Goal: Information Seeking & Learning: Learn about a topic

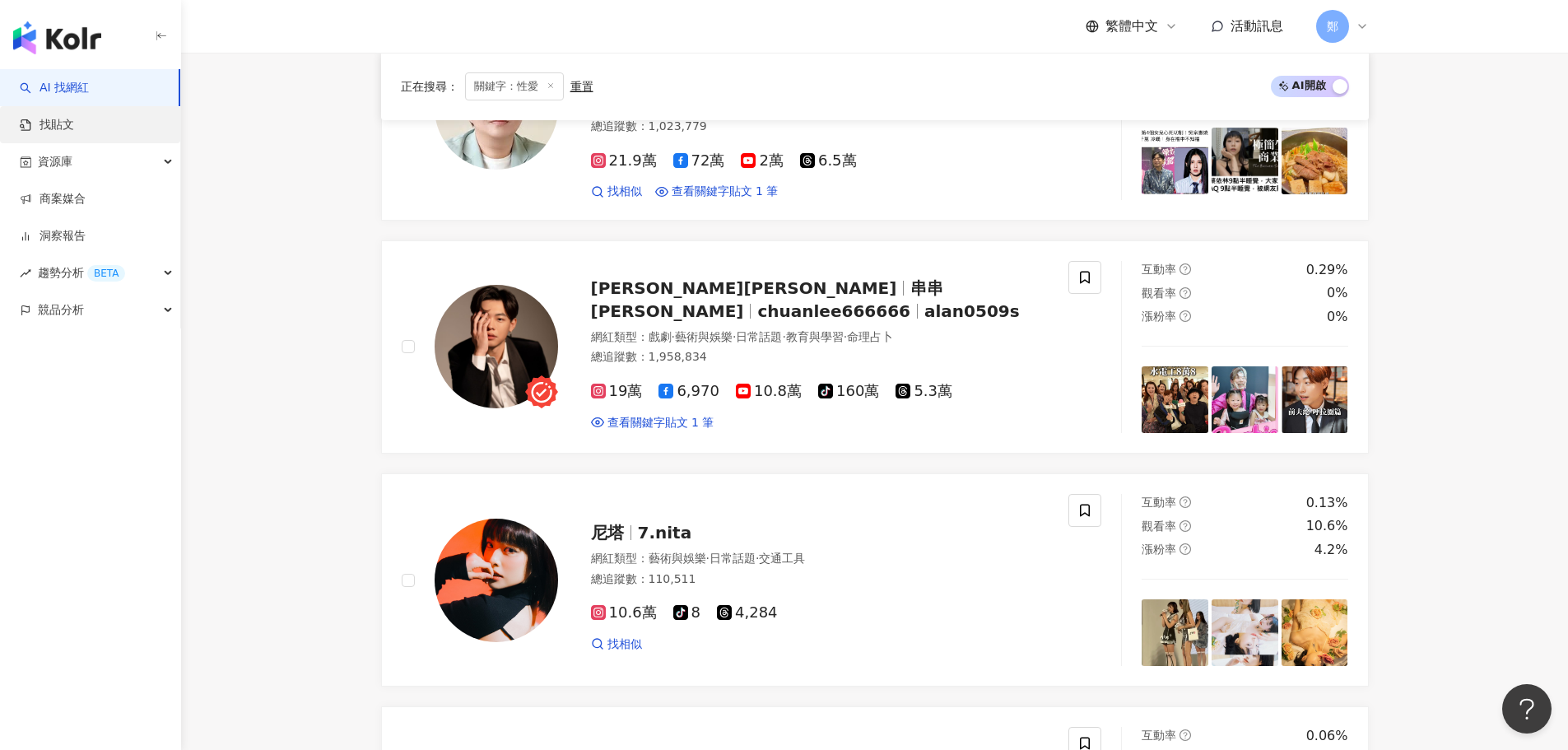
click at [74, 123] on link "找貼文" at bounding box center [47, 125] width 54 height 17
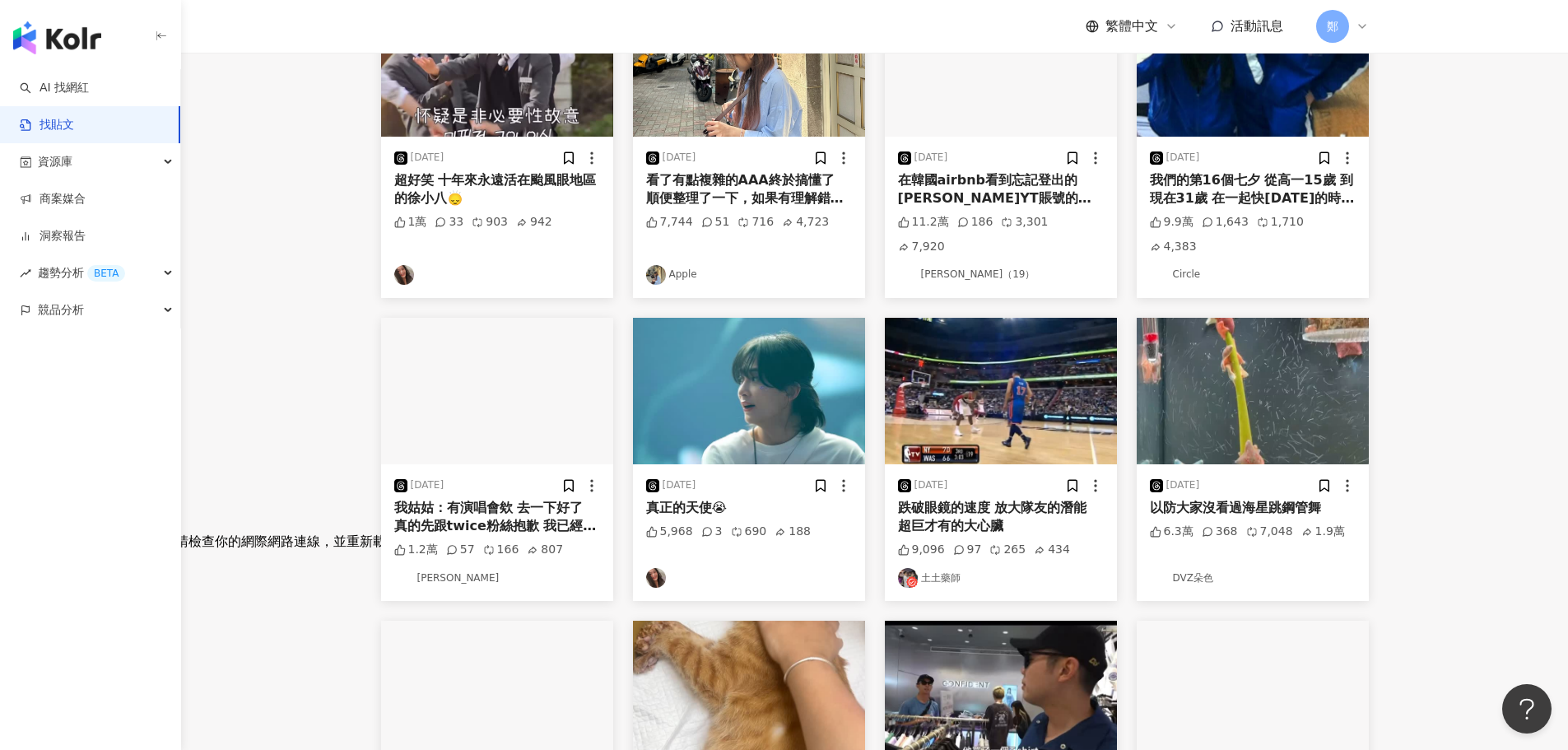
scroll to position [330, 0]
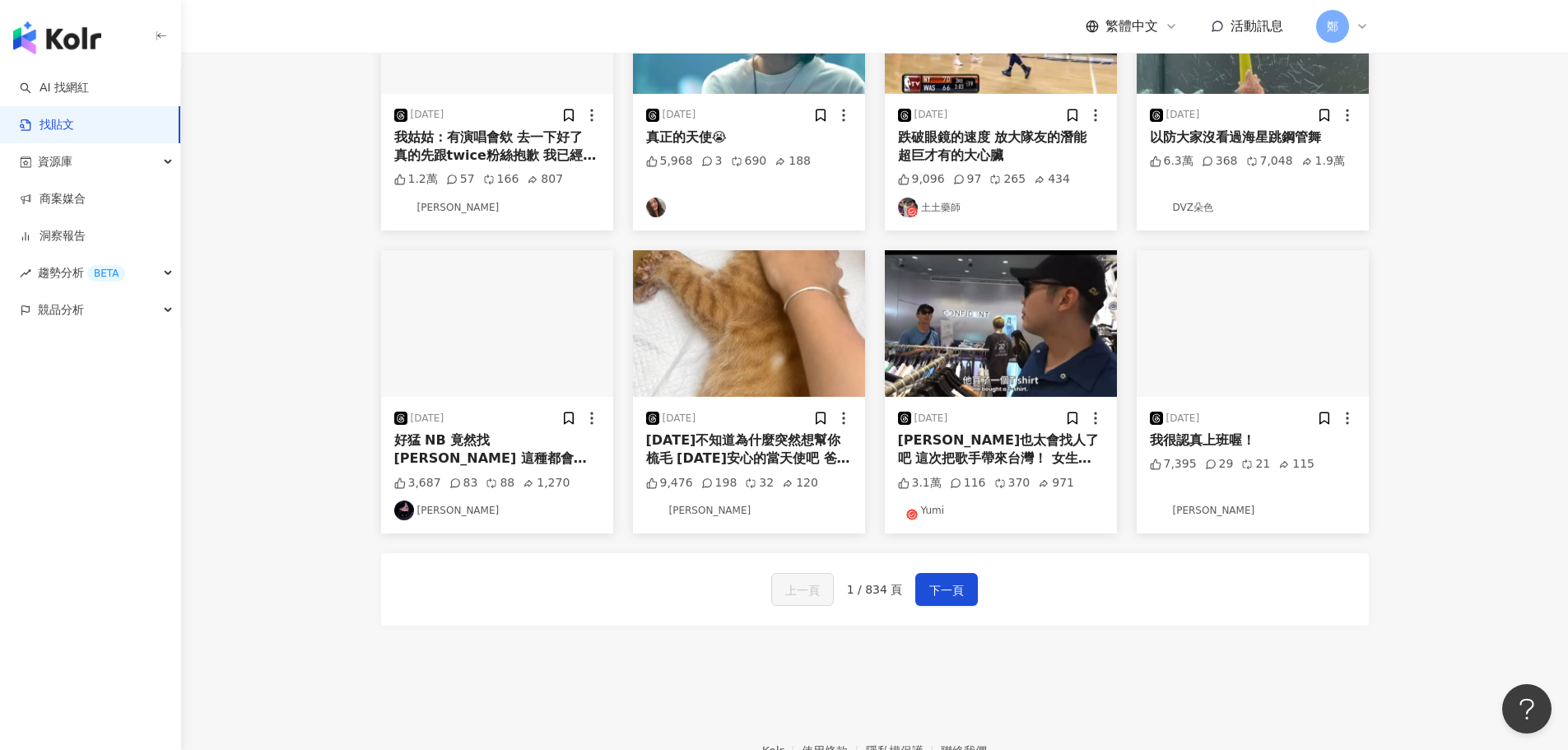
scroll to position [737, 0]
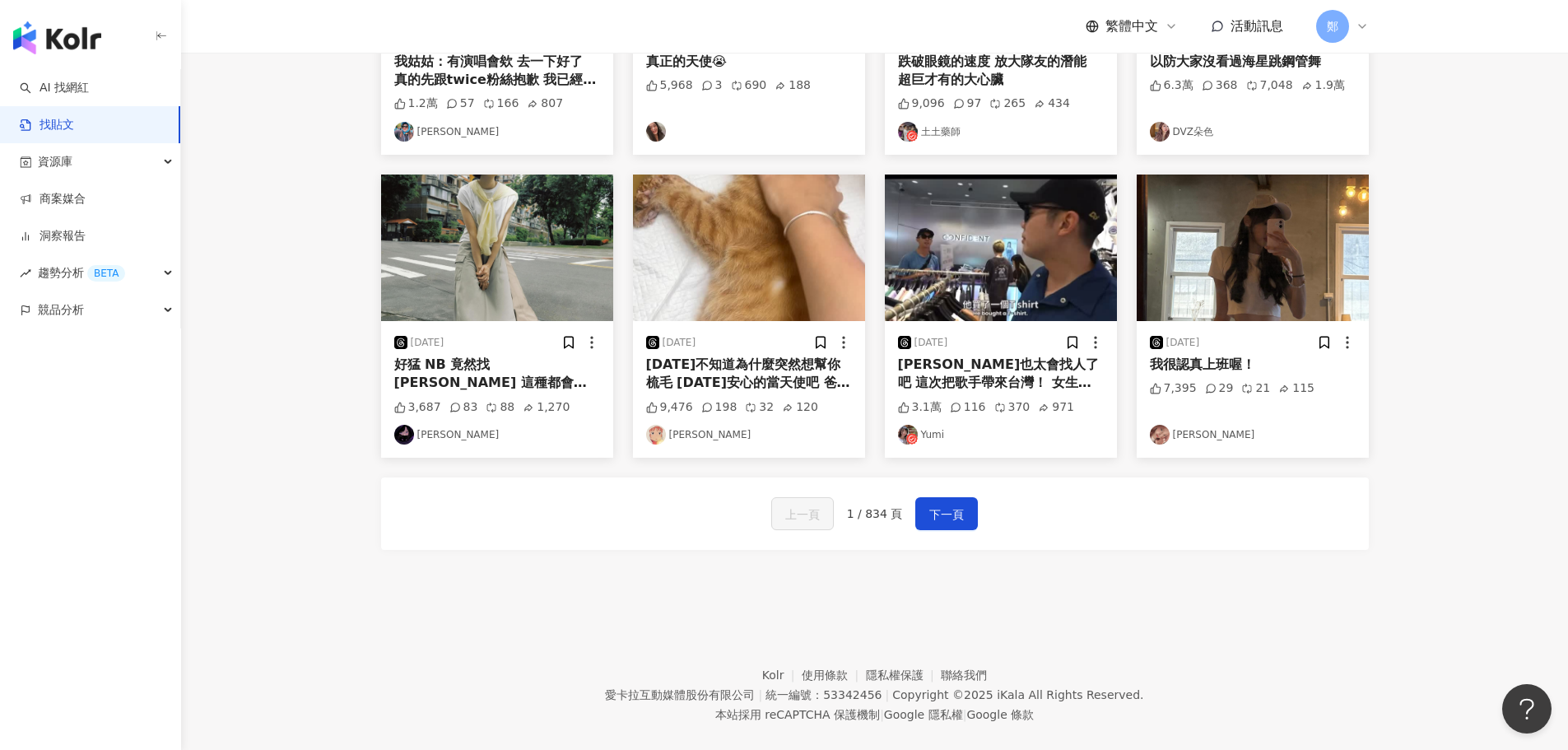
click at [953, 505] on span "下一頁" at bounding box center [946, 515] width 34 height 20
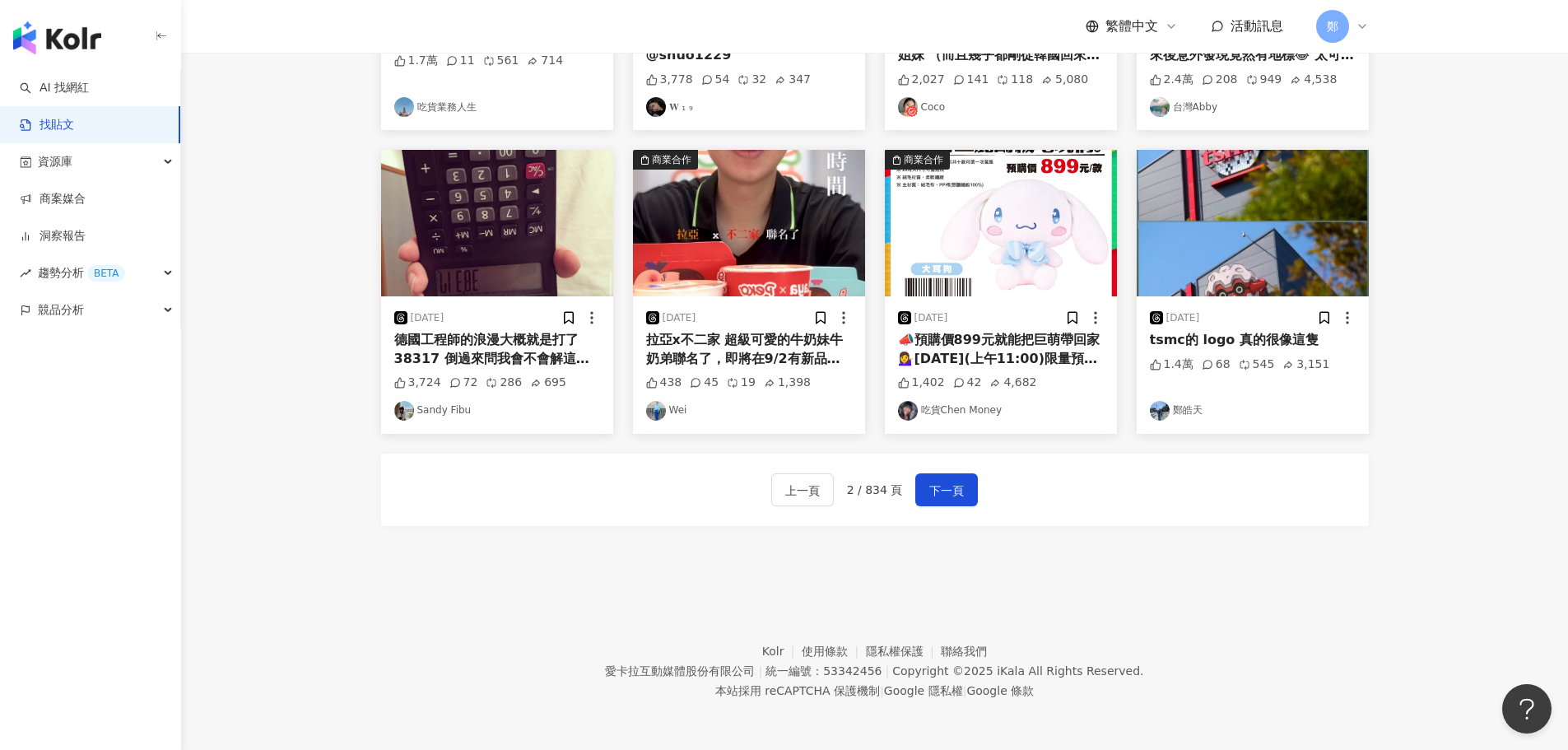
click at [951, 491] on span "下一頁" at bounding box center [946, 491] width 34 height 20
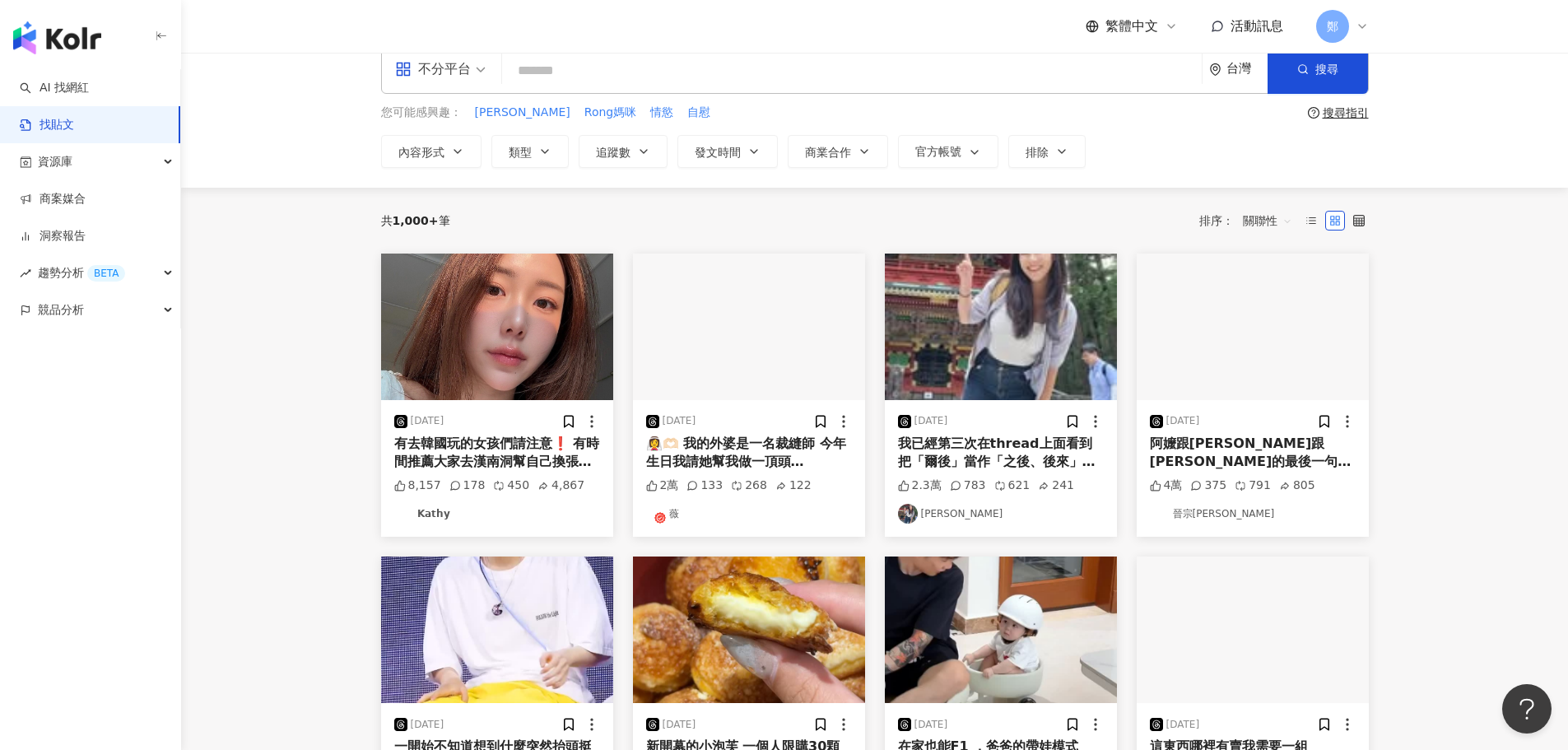
scroll to position [110, 0]
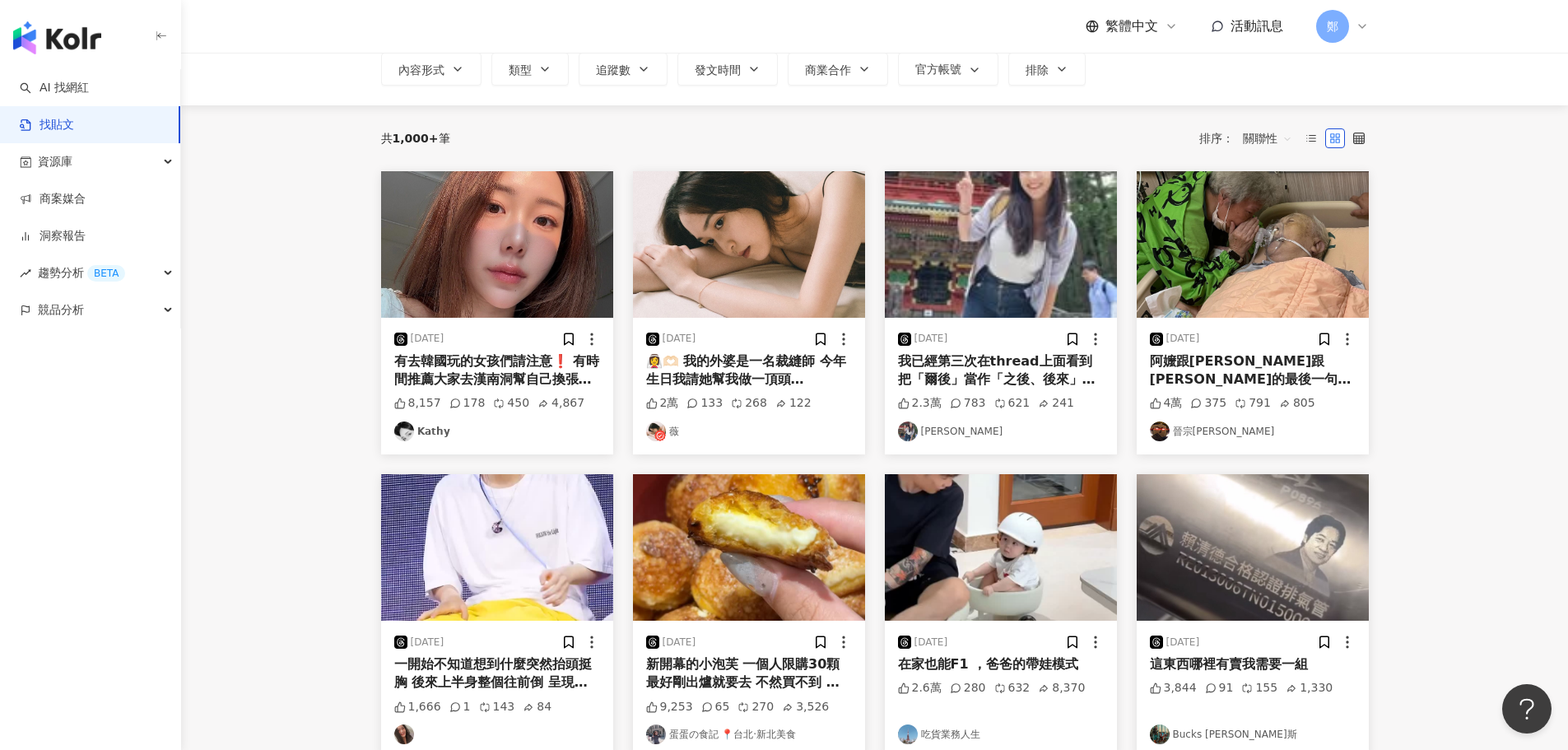
click at [293, 420] on main "不分平台 台灣 搜尋 您可能感興趣： Yosef Rong媽咪 情慾 自慰 搜尋指引 內容形式 類型 追蹤數 發文時間 商業合作 官方帳號 排除 共 1,00…" at bounding box center [875, 584] width 1387 height 1283
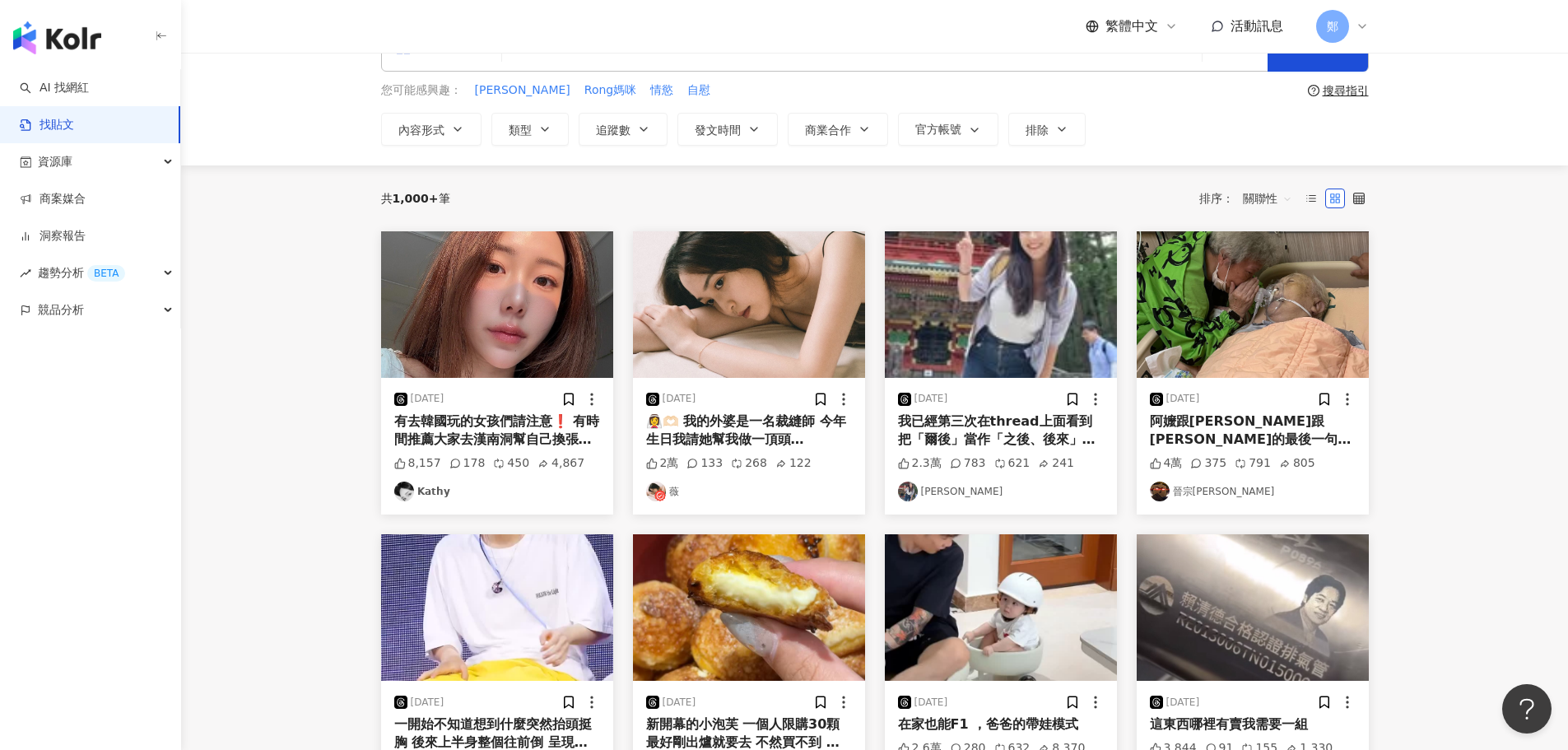
scroll to position [0, 0]
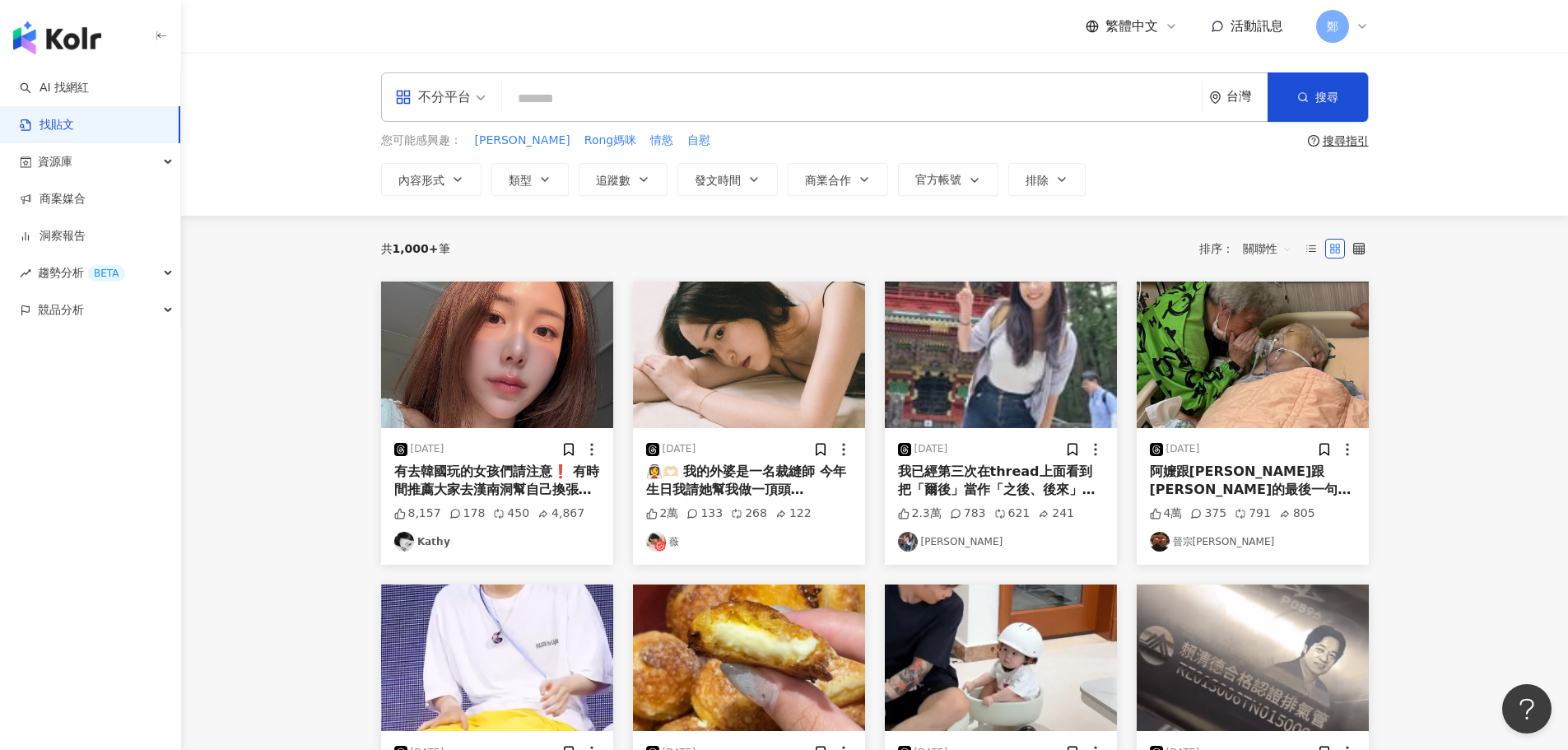
click at [617, 101] on input "search" at bounding box center [852, 98] width 687 height 35
click at [688, 145] on span "自慰" at bounding box center [699, 141] width 23 height 17
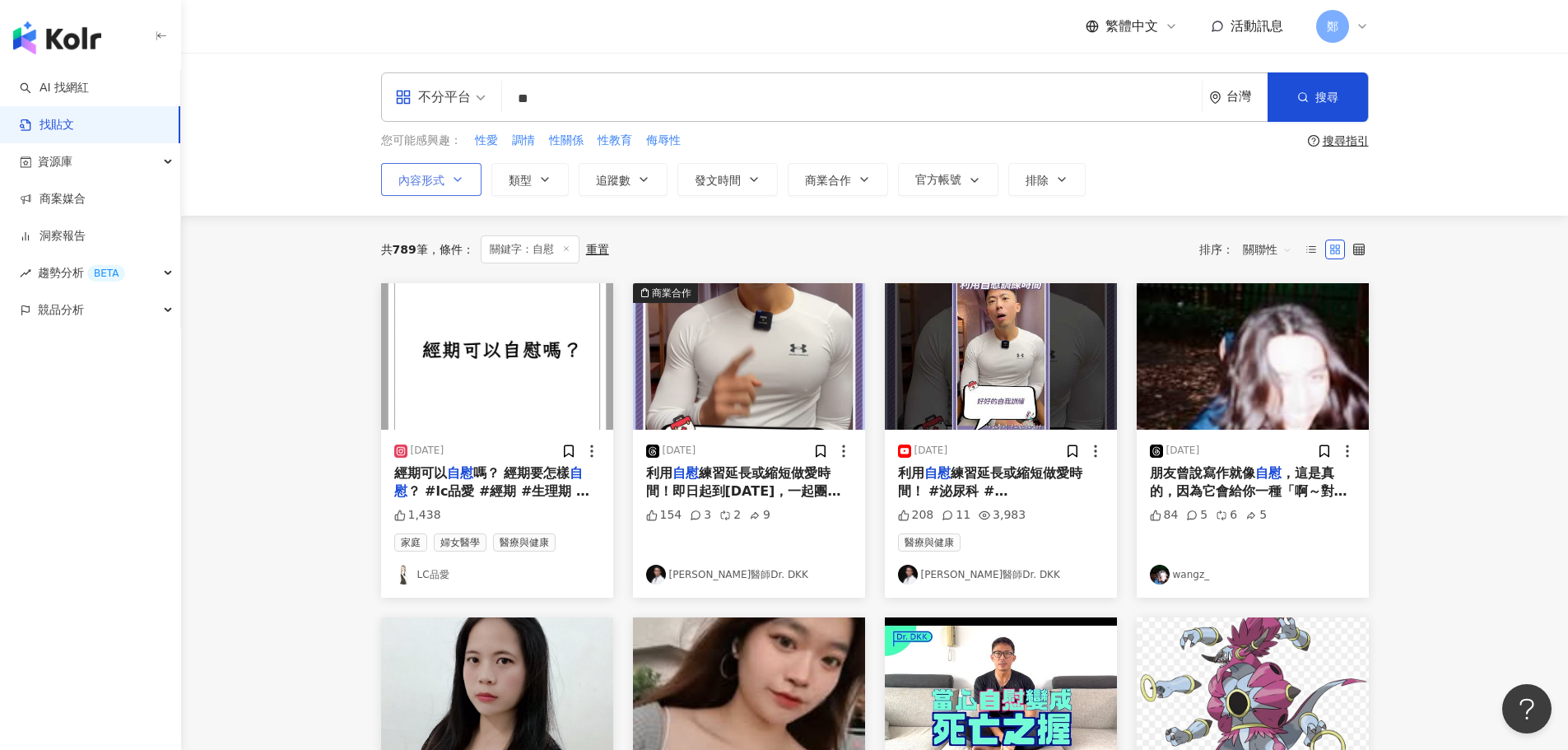
click at [437, 174] on span "內容形式" at bounding box center [421, 180] width 46 height 13
click at [465, 311] on span "全部影音" at bounding box center [440, 312] width 59 height 18
click at [616, 143] on span "性教育" at bounding box center [614, 141] width 34 height 17
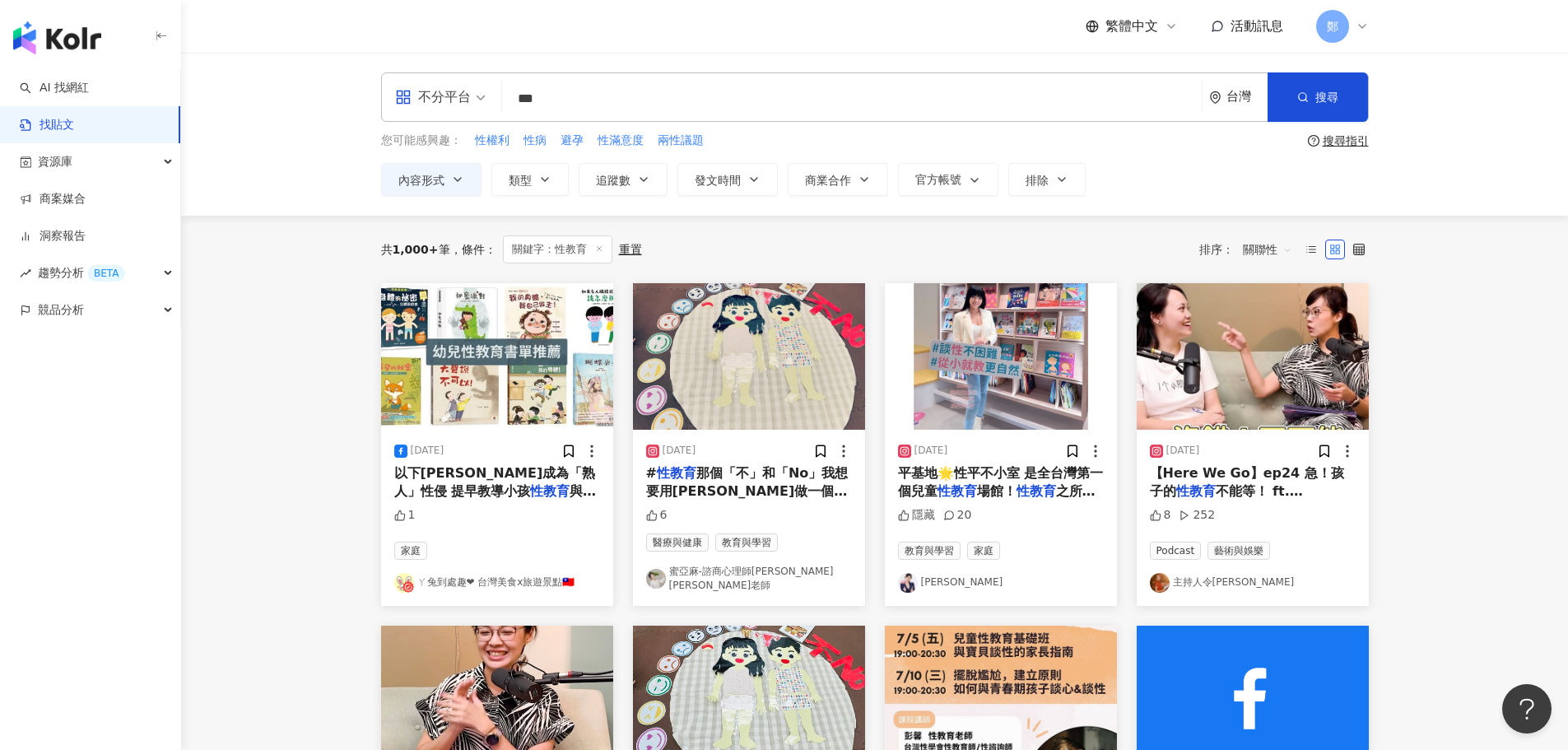
drag, startPoint x: 643, startPoint y: 108, endPoint x: 453, endPoint y: 115, distance: 190.1
click at [453, 115] on div "不分平台 性教育 *** 台灣 搜尋" at bounding box center [875, 97] width 988 height 49
paste input "search"
type input "***"
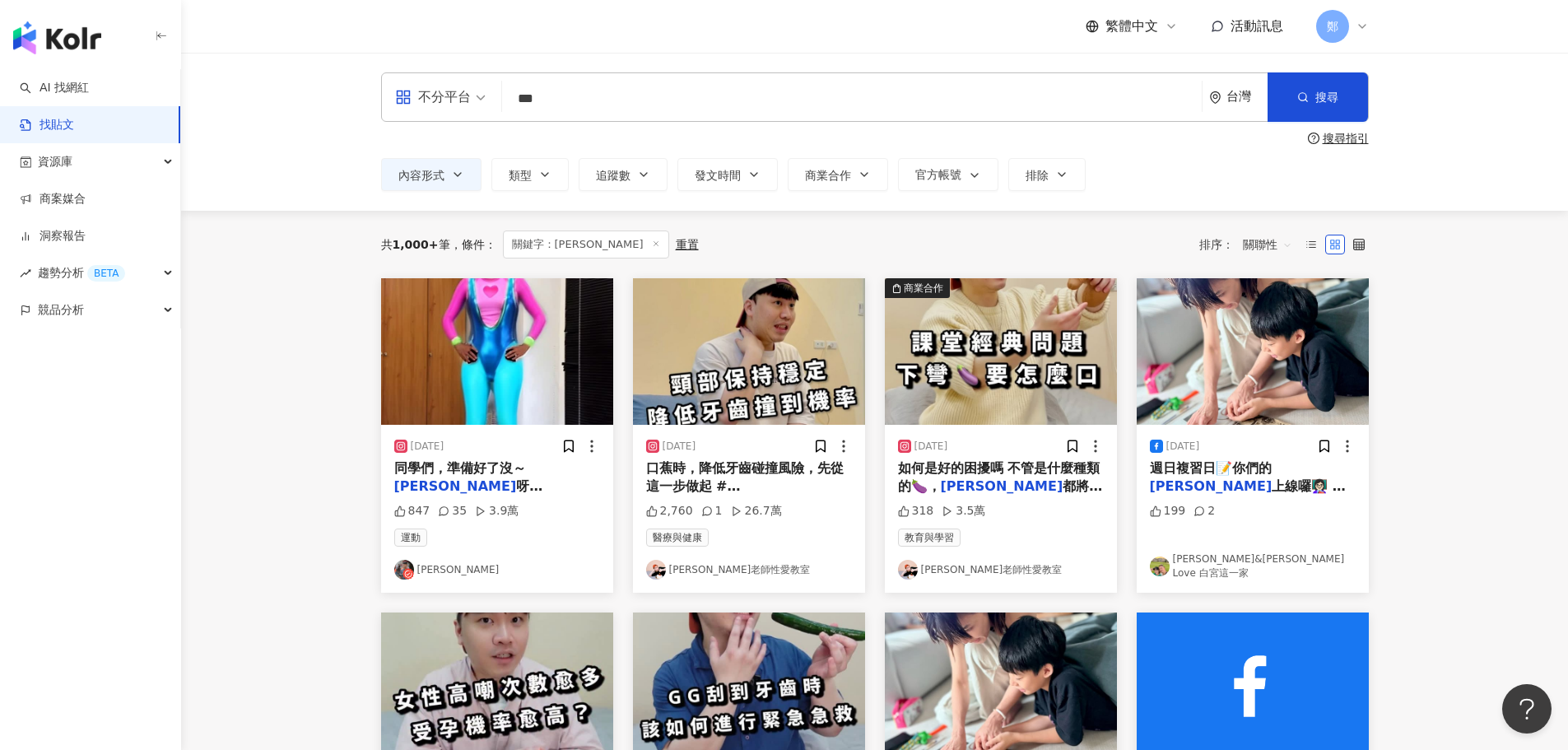
click at [689, 566] on link "[PERSON_NAME]老師性愛教室" at bounding box center [749, 570] width 206 height 20
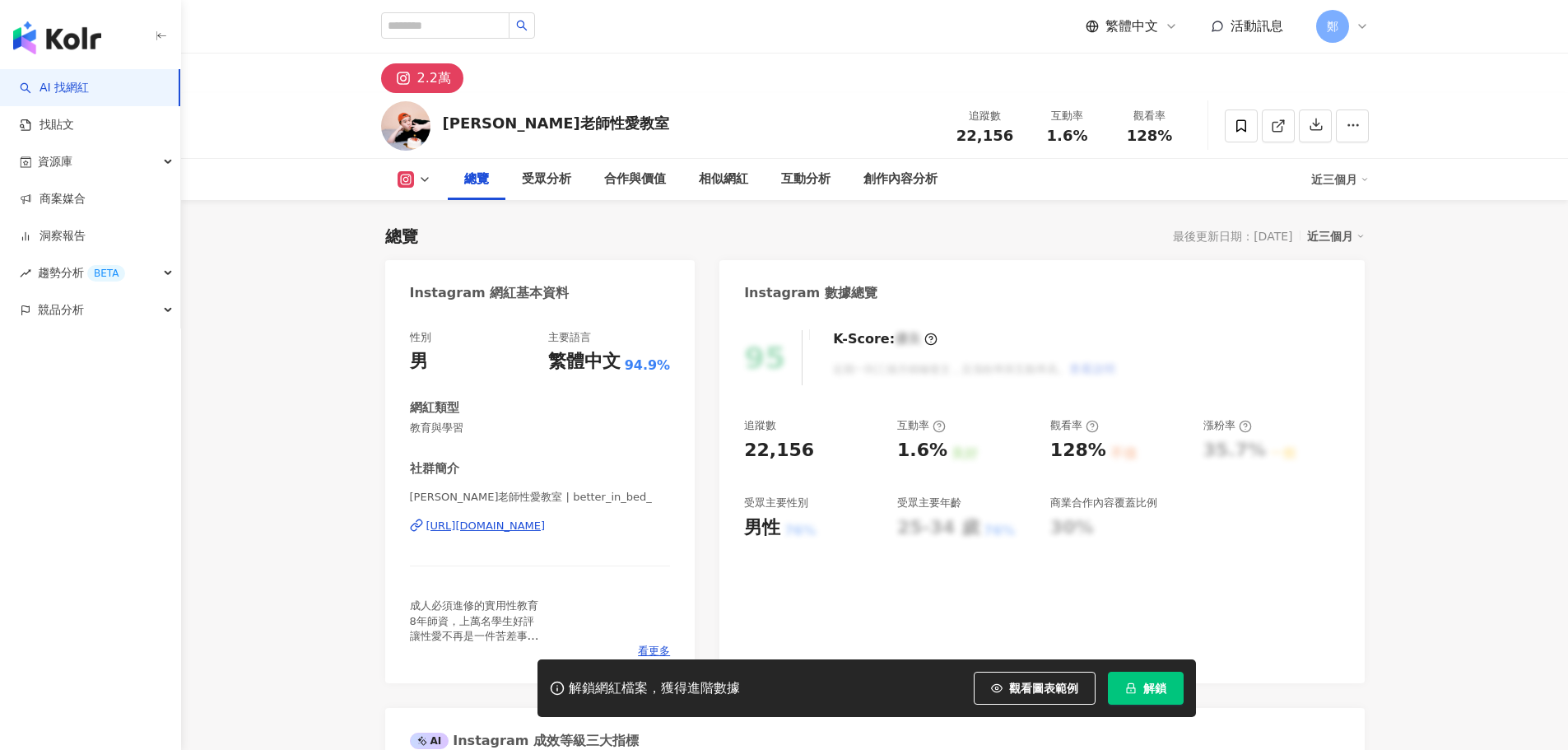
click at [1158, 694] on span "解鎖" at bounding box center [1155, 688] width 23 height 13
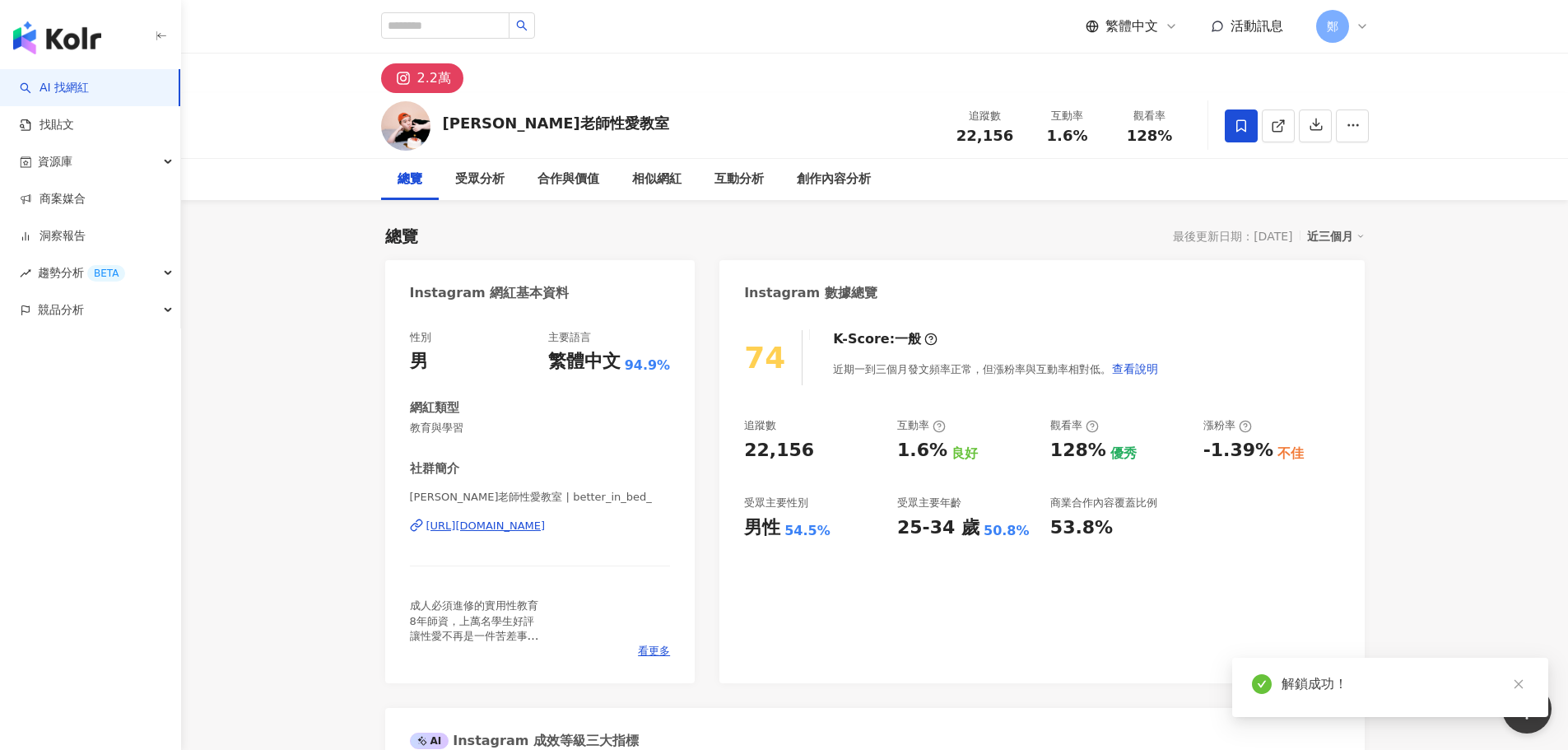
click at [1243, 109] on span at bounding box center [1241, 125] width 33 height 33
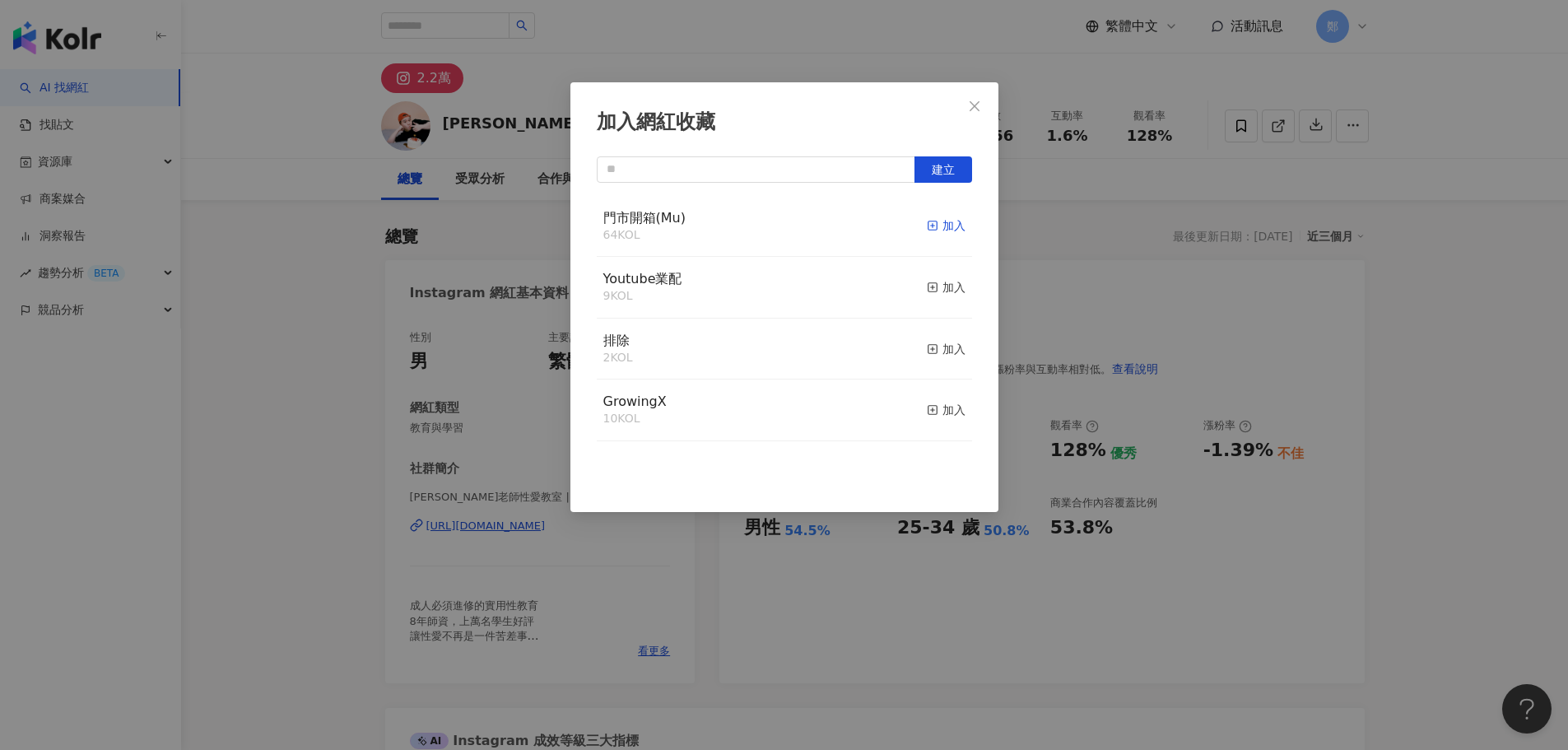
click at [927, 219] on span "button" at bounding box center [933, 225] width 12 height 13
drag, startPoint x: 978, startPoint y: 111, endPoint x: 1200, endPoint y: 437, distance: 394.4
click at [978, 110] on icon "close" at bounding box center [975, 106] width 13 height 13
